Goal: Transaction & Acquisition: Book appointment/travel/reservation

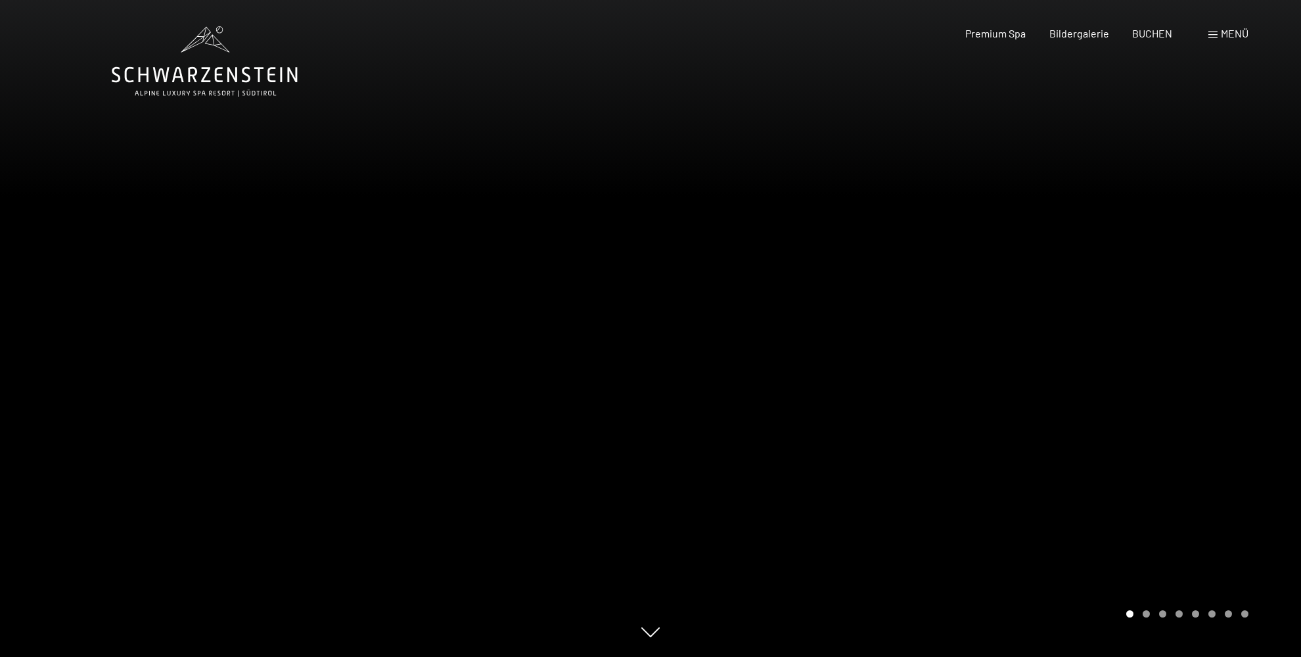
click at [1232, 34] on span "Menü" at bounding box center [1235, 33] width 28 height 12
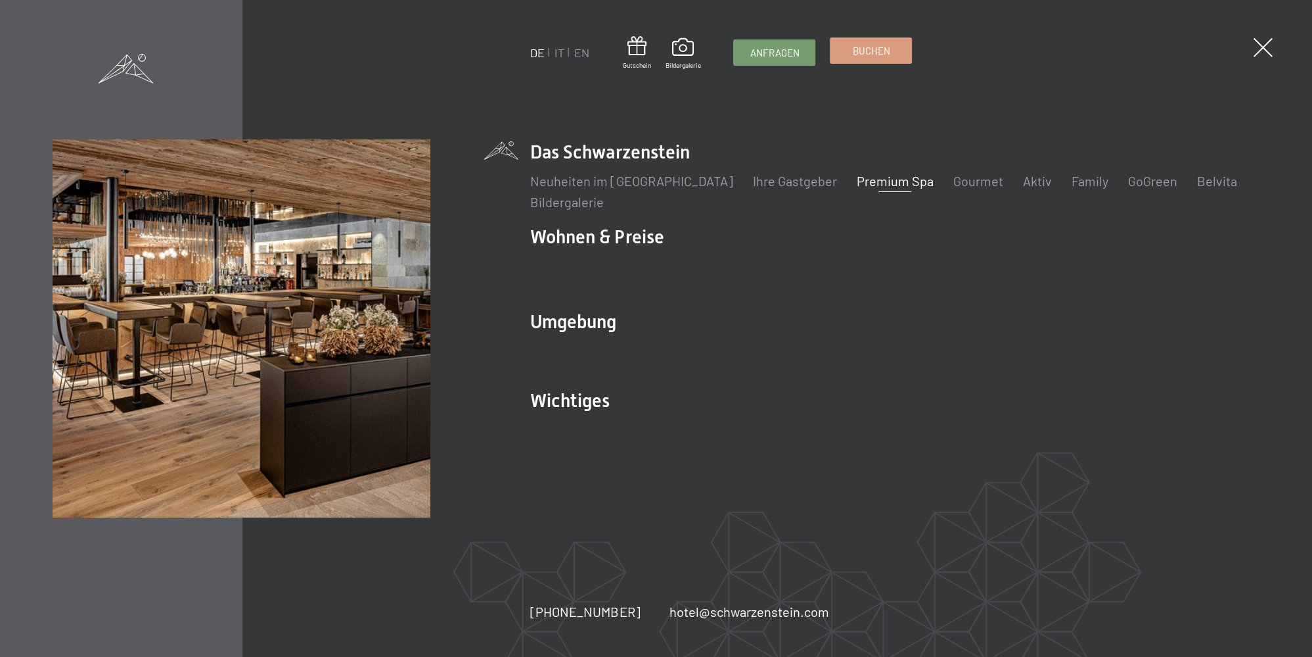
click at [850, 58] on link "Buchen" at bounding box center [871, 50] width 81 height 25
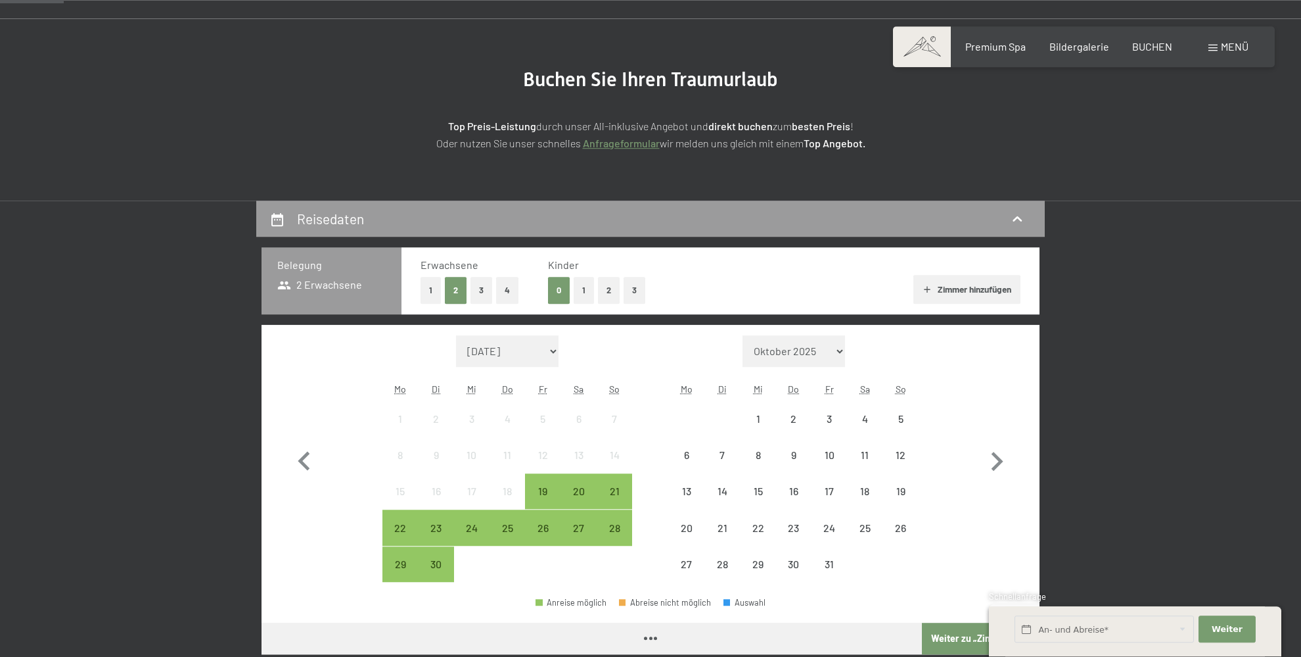
scroll to position [208, 0]
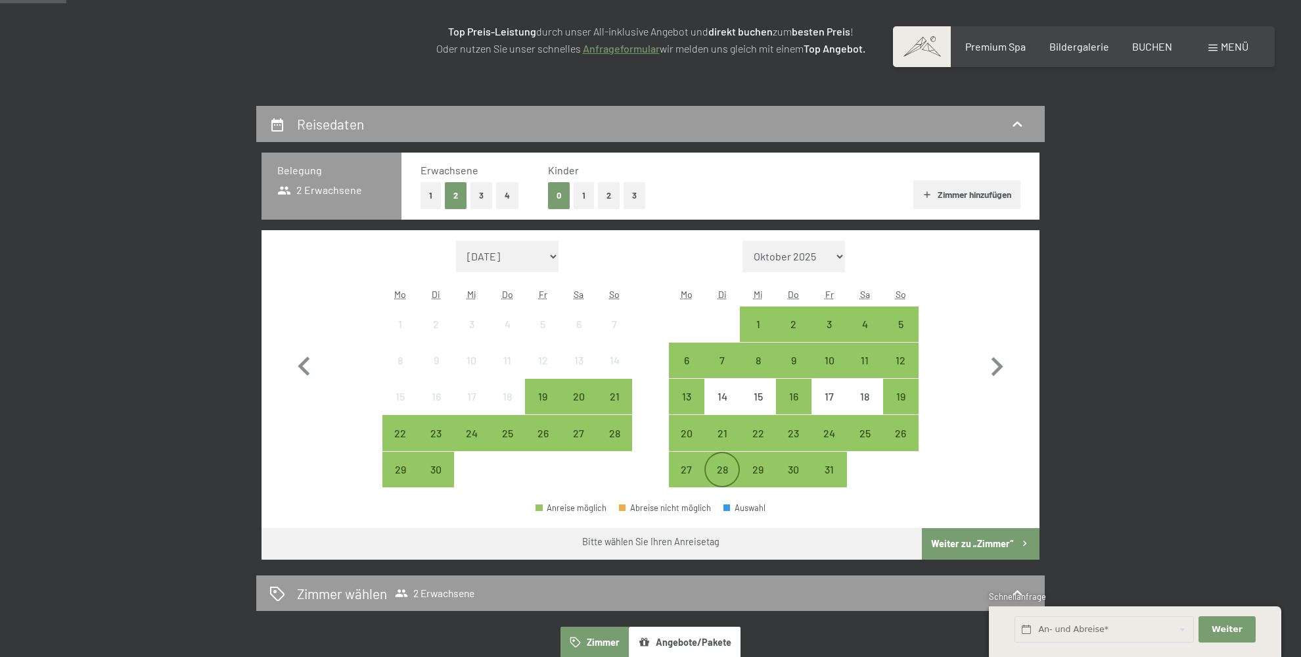
click at [714, 465] on div "28" at bounding box center [722, 480] width 33 height 33
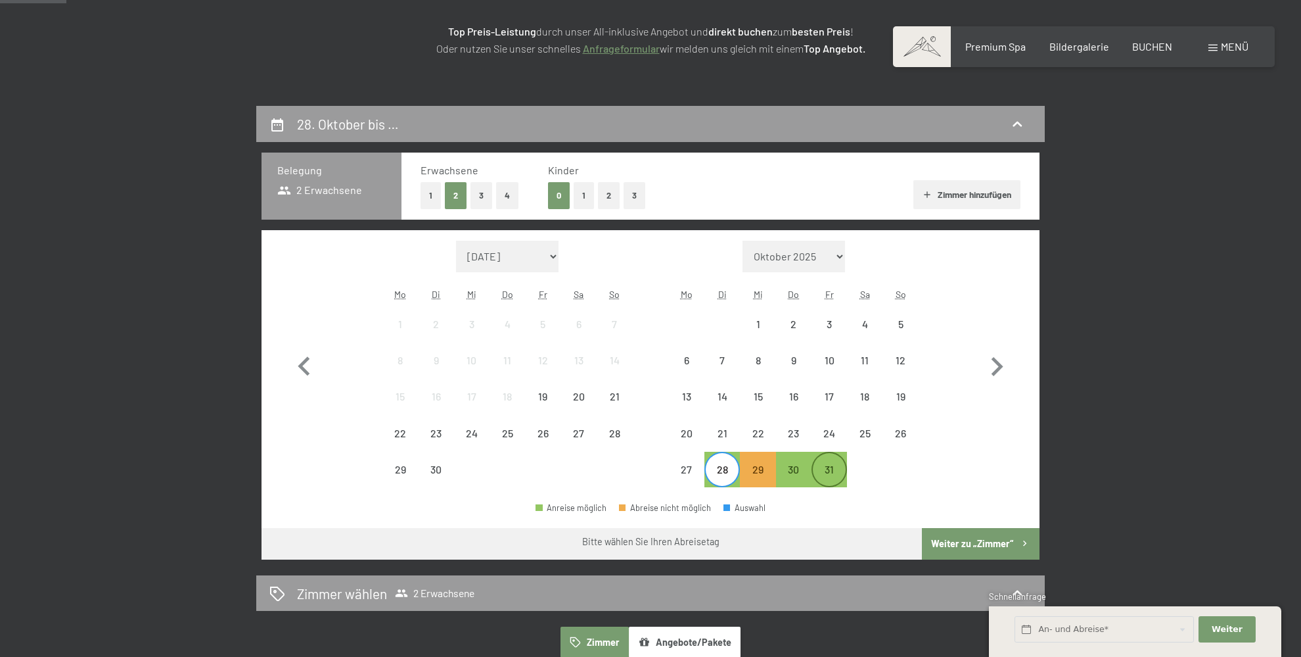
click at [833, 472] on div "31" at bounding box center [829, 480] width 33 height 33
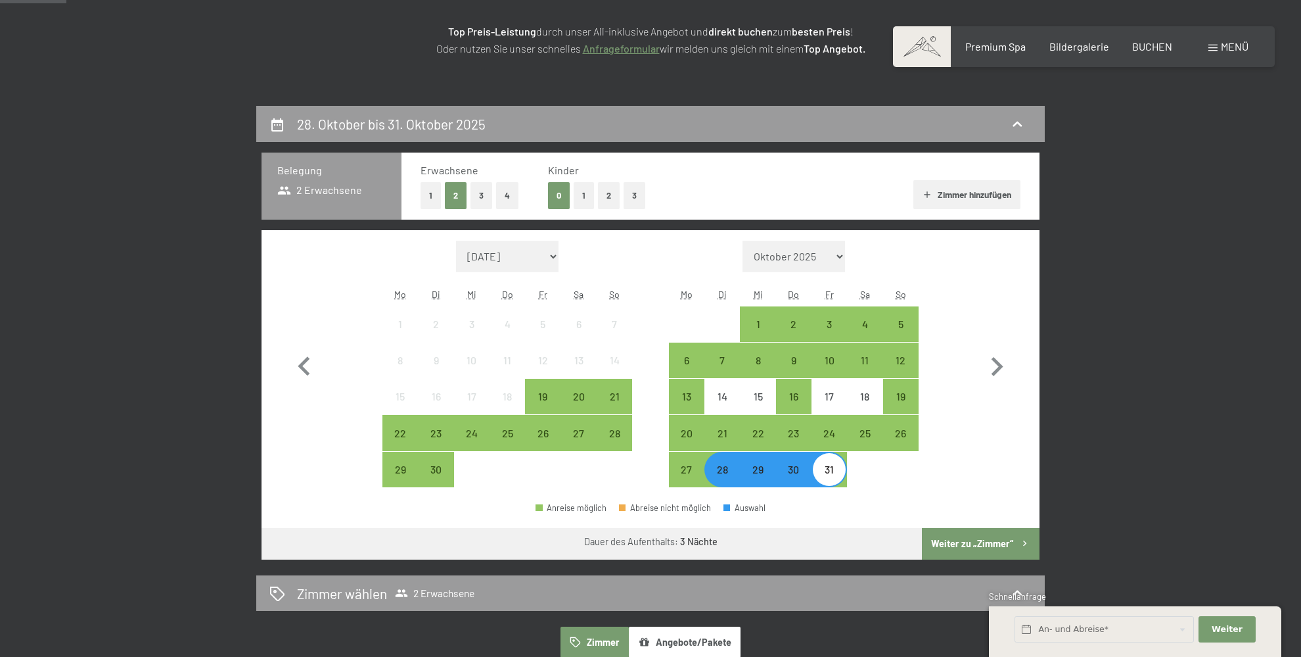
click at [994, 547] on button "Weiter zu „Zimmer“" at bounding box center [981, 544] width 118 height 32
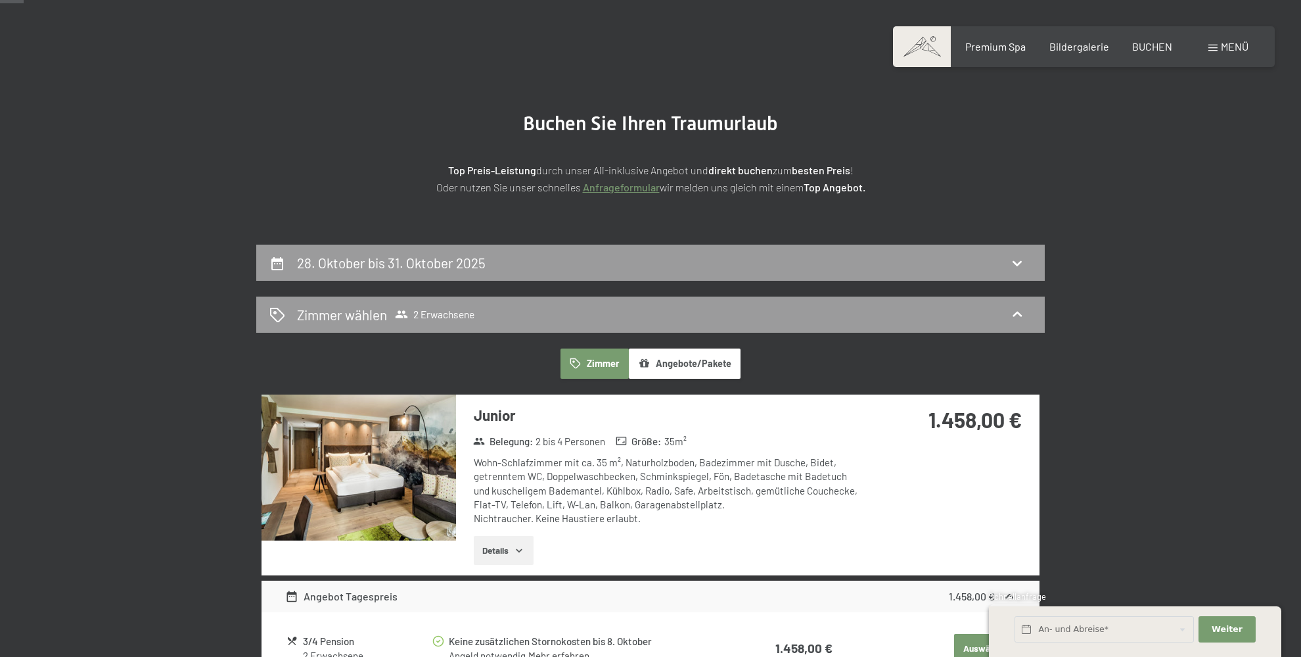
scroll to position [0, 0]
